Goal: Task Accomplishment & Management: Manage account settings

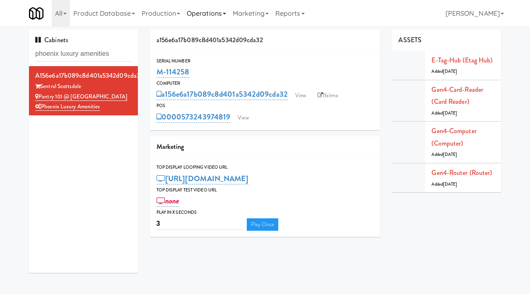
click at [210, 17] on link "Operations" at bounding box center [206, 13] width 46 height 26
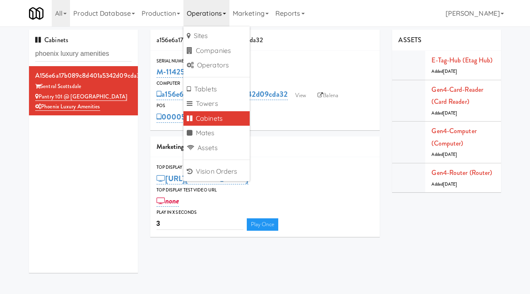
click at [361, 7] on div "All 901 Smrt Mrkt https://classic.micromart.com/cabinets/1710/tablets/3779?oper…" at bounding box center [265, 13] width 472 height 26
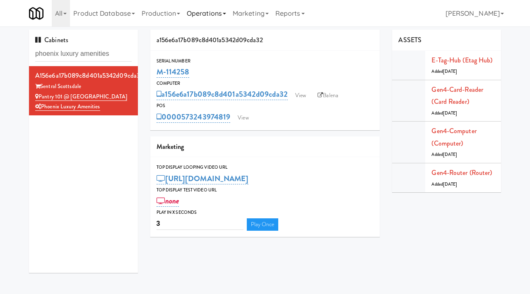
click at [213, 14] on link "Operations" at bounding box center [206, 13] width 46 height 26
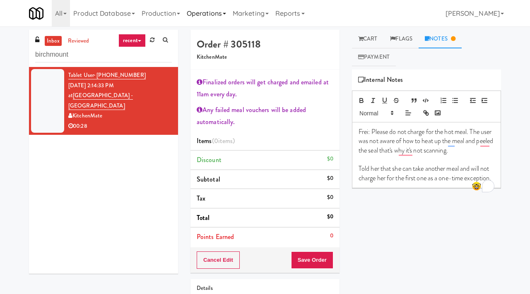
click at [228, 12] on link "Operations" at bounding box center [206, 13] width 46 height 26
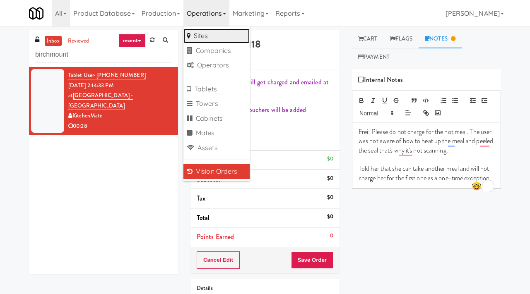
click at [221, 36] on link "Sites" at bounding box center [216, 36] width 66 height 15
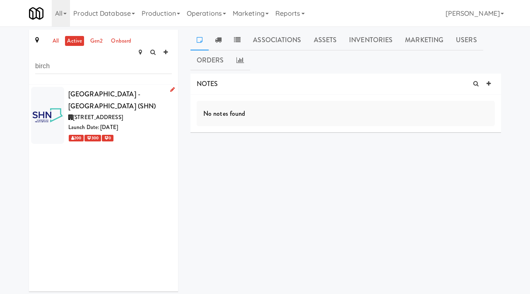
type input "birch"
click at [170, 113] on div "[STREET_ADDRESS]" at bounding box center [119, 118] width 103 height 10
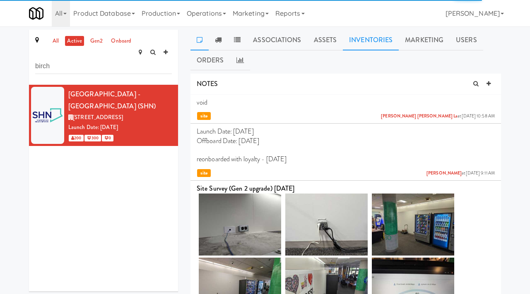
click at [374, 40] on link "Inventories" at bounding box center [371, 40] width 56 height 21
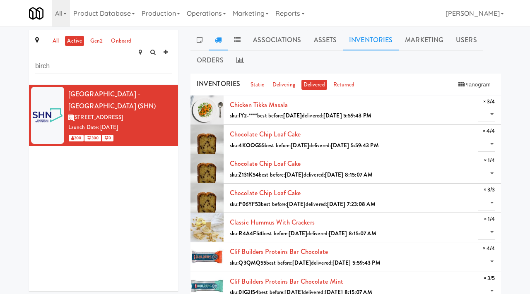
click at [223, 37] on link at bounding box center [218, 40] width 19 height 21
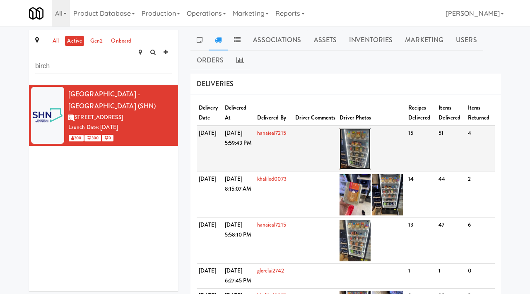
click at [364, 145] on img at bounding box center [354, 148] width 31 height 41
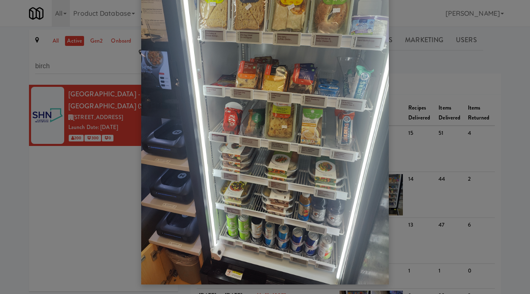
scroll to position [60, 0]
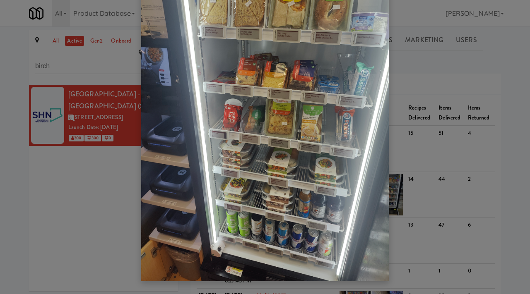
click at [105, 230] on div at bounding box center [265, 147] width 530 height 294
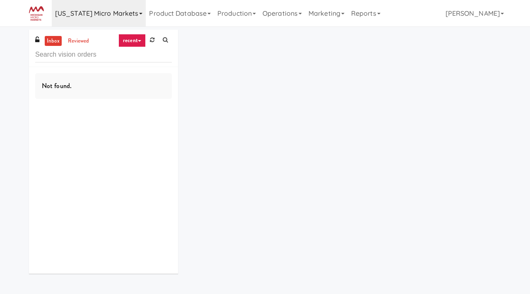
click at [128, 17] on link "[US_STATE] Micro Markets" at bounding box center [99, 13] width 94 height 26
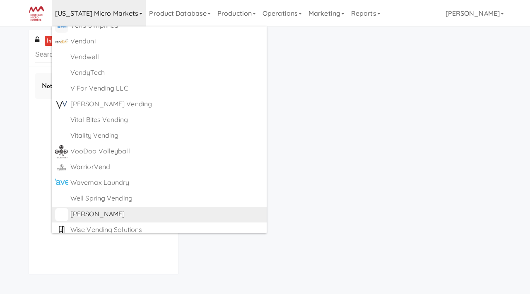
scroll to position [4437, 0]
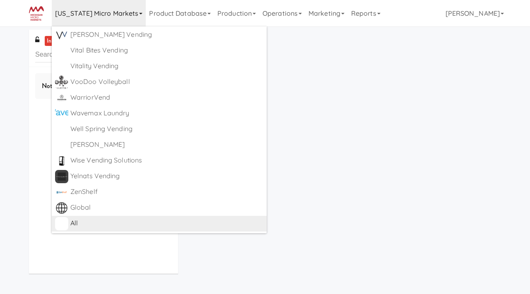
click at [96, 223] on div "All" at bounding box center [166, 223] width 193 height 12
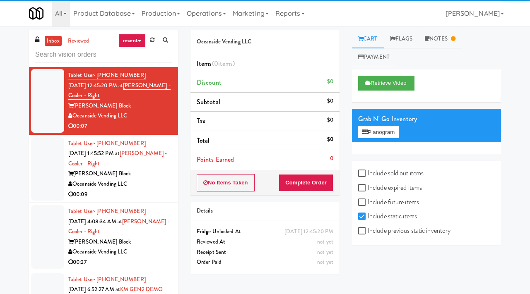
click at [111, 50] on input "text" at bounding box center [103, 54] width 137 height 15
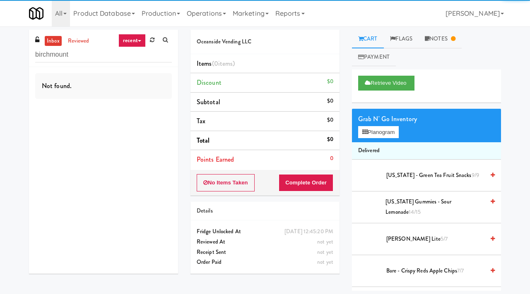
type input "birchmount"
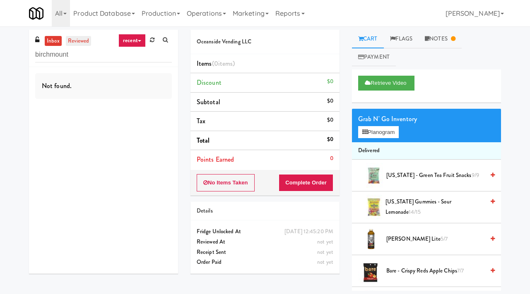
click at [81, 44] on link "reviewed" at bounding box center [79, 41] width 26 height 10
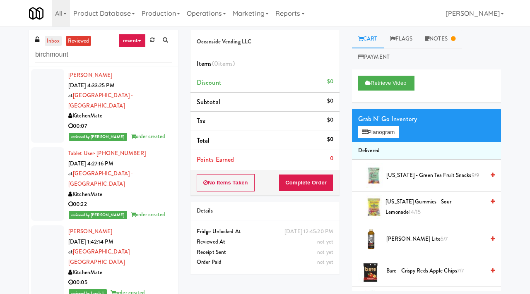
click at [59, 43] on link "inbox" at bounding box center [53, 41] width 17 height 10
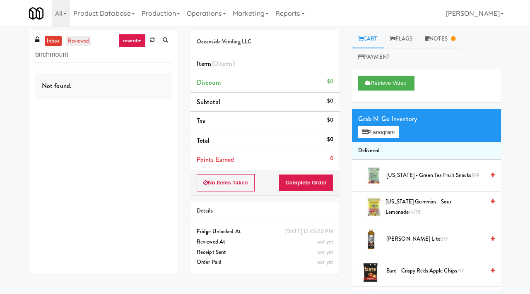
click at [79, 46] on link "reviewed" at bounding box center [79, 41] width 26 height 10
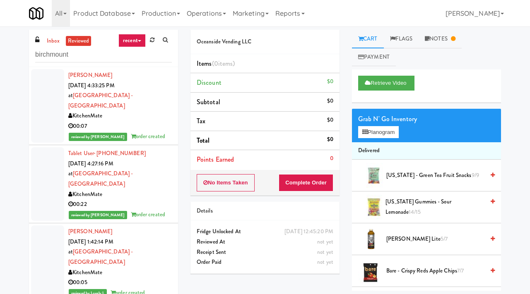
click at [55, 35] on div "inbox reviewed recent all unclear take inventory issue suspicious failed recent…" at bounding box center [103, 48] width 149 height 37
click at [52, 42] on link "inbox" at bounding box center [53, 41] width 17 height 10
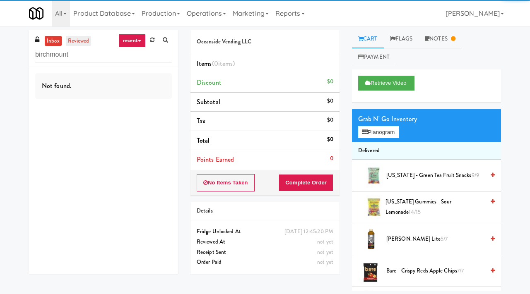
click at [79, 41] on link "reviewed" at bounding box center [79, 41] width 26 height 10
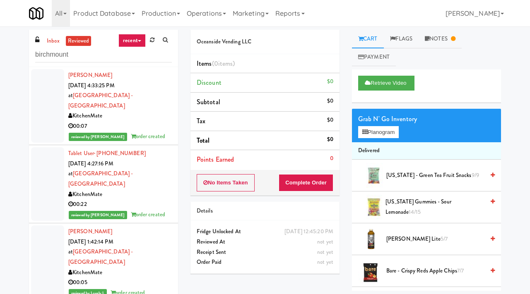
click at [163, 132] on div "reviewed by James A order created" at bounding box center [119, 137] width 103 height 10
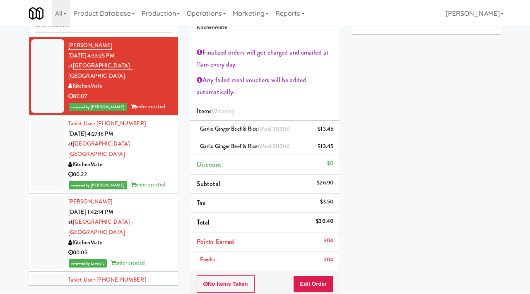
scroll to position [37, 0]
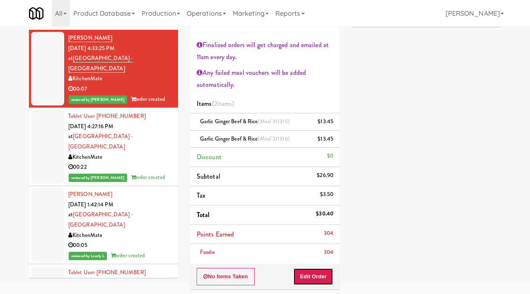
click at [316, 271] on button "Edit Order" at bounding box center [313, 276] width 40 height 17
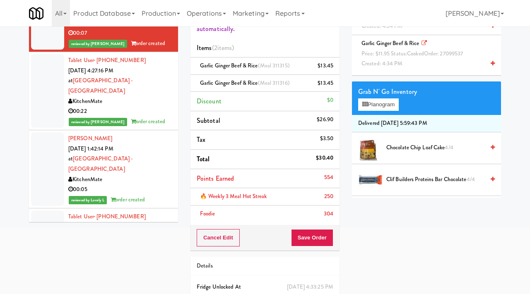
scroll to position [92, 0]
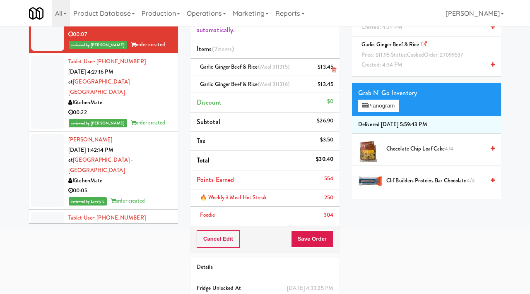
click at [334, 70] on icon at bounding box center [334, 69] width 4 height 5
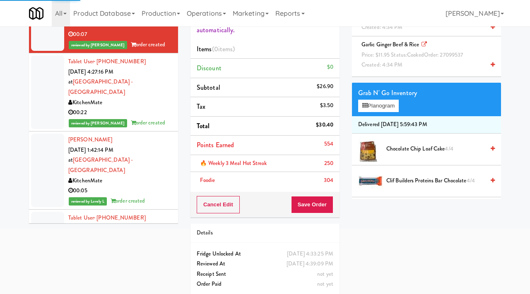
scroll to position [63, 0]
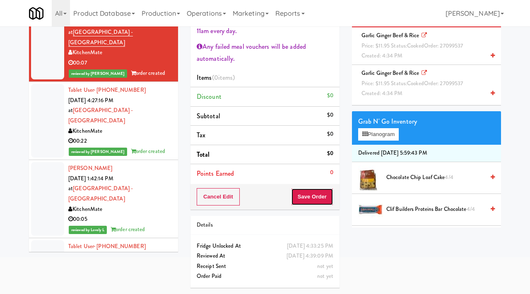
click at [308, 195] on button "Save Order" at bounding box center [312, 196] width 42 height 17
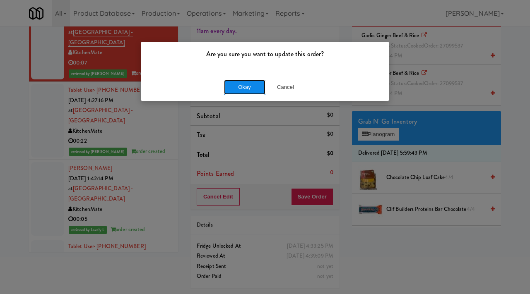
click at [245, 92] on button "Okay" at bounding box center [244, 87] width 41 height 15
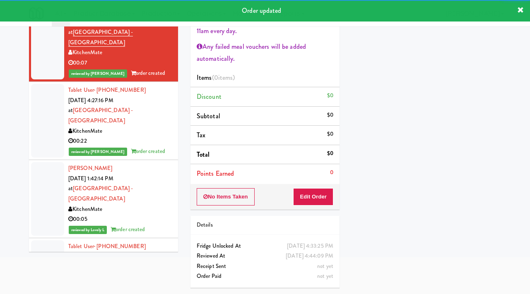
scroll to position [0, 0]
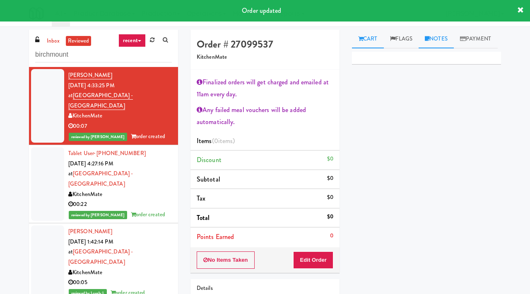
click at [436, 37] on link "Notes" at bounding box center [435, 39] width 35 height 19
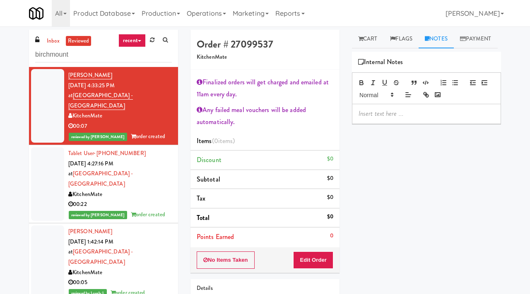
click at [374, 118] on p at bounding box center [426, 113] width 136 height 9
